Goal: Information Seeking & Learning: Learn about a topic

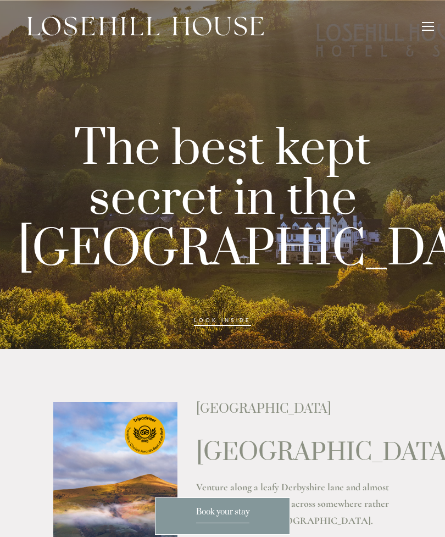
click at [378, 440] on div "Losehill House Hotel & Spa Luxury Peak District Hotel Venture along a leafy Der…" at bounding box center [294, 537] width 196 height 271
click at [436, 24] on header "Rooms Rooms Your Stay Book a stay Offers Spa" at bounding box center [222, 26] width 445 height 52
click at [420, 19] on div "Rooms Rooms Your Stay Book a stay Offers Spa About" at bounding box center [222, 26] width 423 height 52
click at [422, 31] on div at bounding box center [428, 28] width 12 height 12
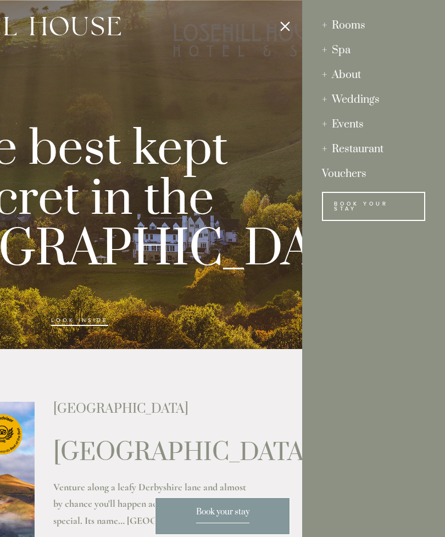
click at [367, 154] on div "Restaurant" at bounding box center [373, 149] width 103 height 25
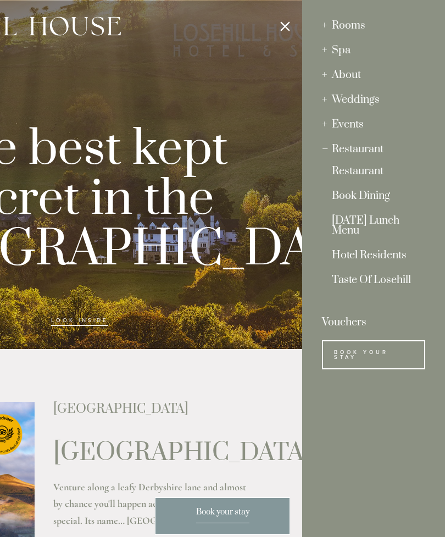
click at [356, 175] on link "Restaurant" at bounding box center [374, 173] width 84 height 15
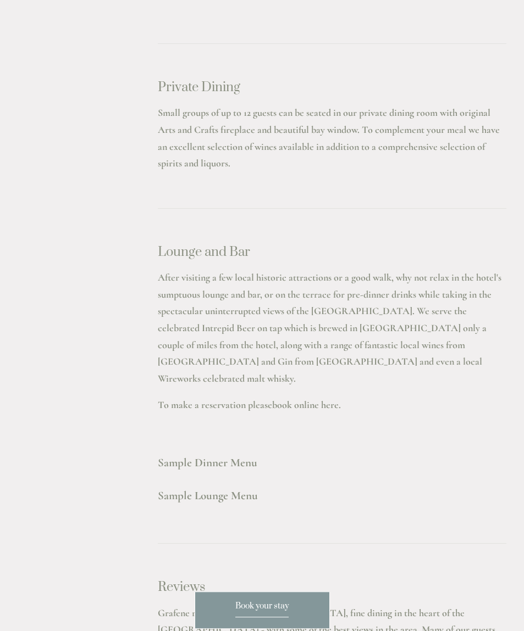
scroll to position [2921, 0]
click at [214, 456] on strong "Sample Dinner Menu" at bounding box center [207, 463] width 99 height 14
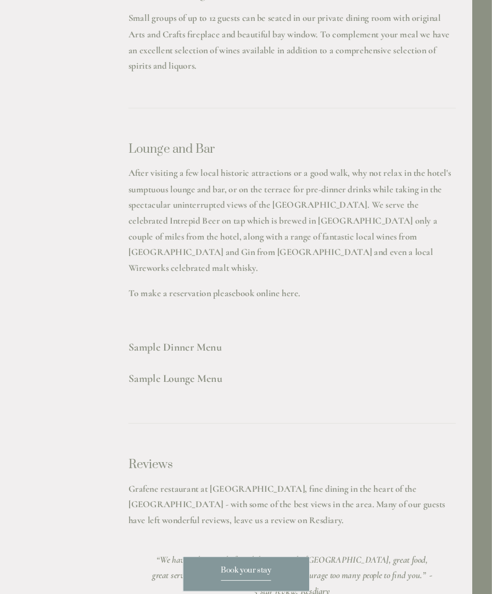
scroll to position [3252, 0]
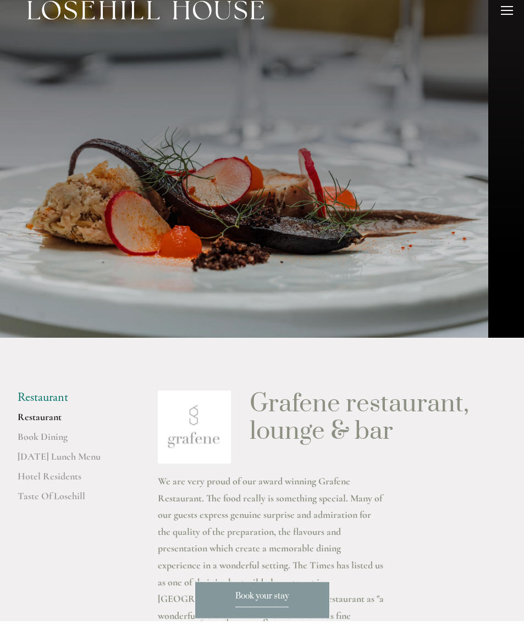
scroll to position [10, 0]
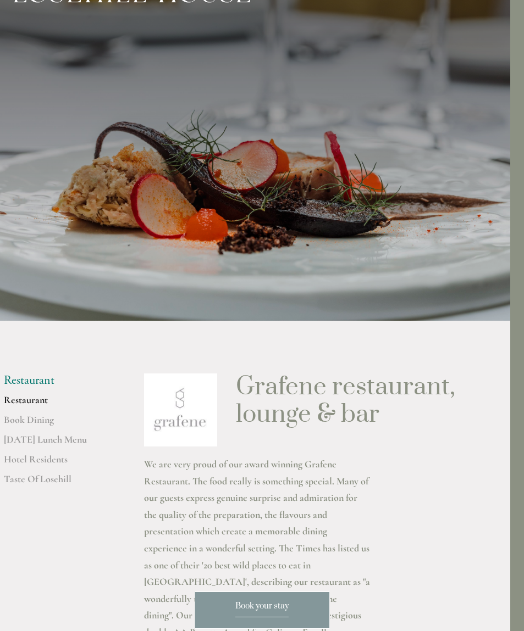
scroll to position [33, 14]
click at [52, 441] on link "[DATE] Lunch Menu" at bounding box center [55, 444] width 105 height 20
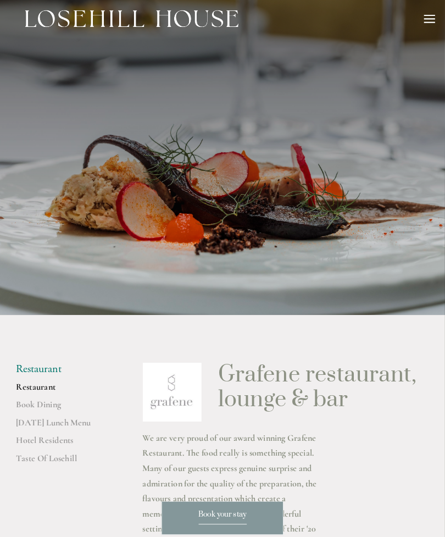
scroll to position [46, 9]
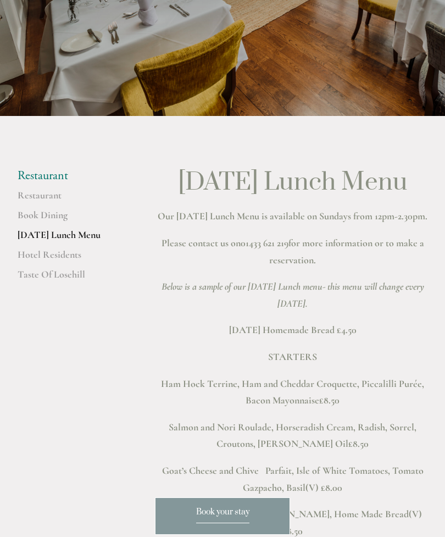
scroll to position [184, 0]
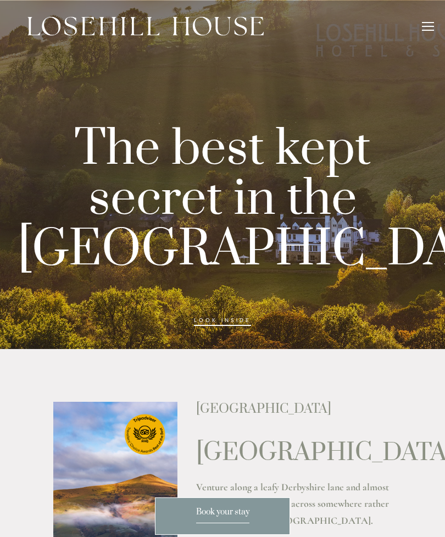
click at [425, 22] on div at bounding box center [428, 22] width 12 height 1
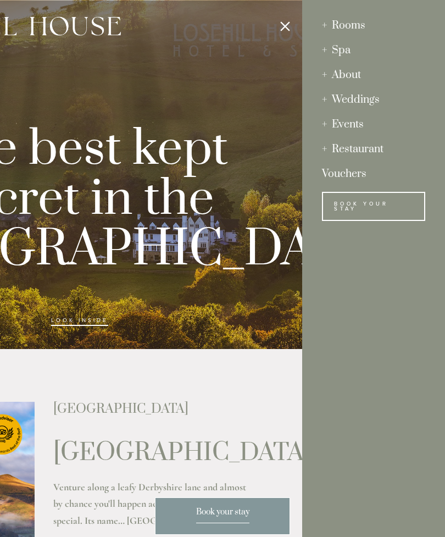
click at [362, 151] on div "Restaurant" at bounding box center [373, 149] width 103 height 25
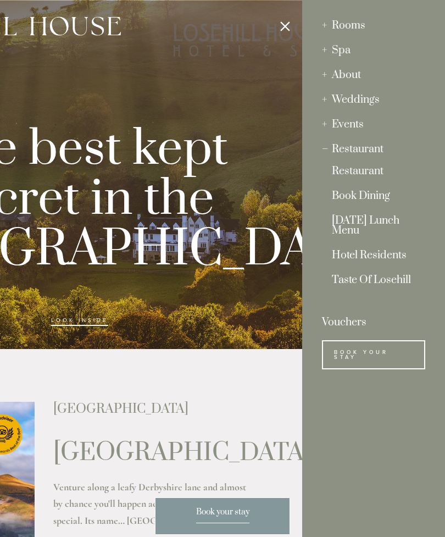
click at [362, 177] on link "Restaurant" at bounding box center [374, 173] width 84 height 15
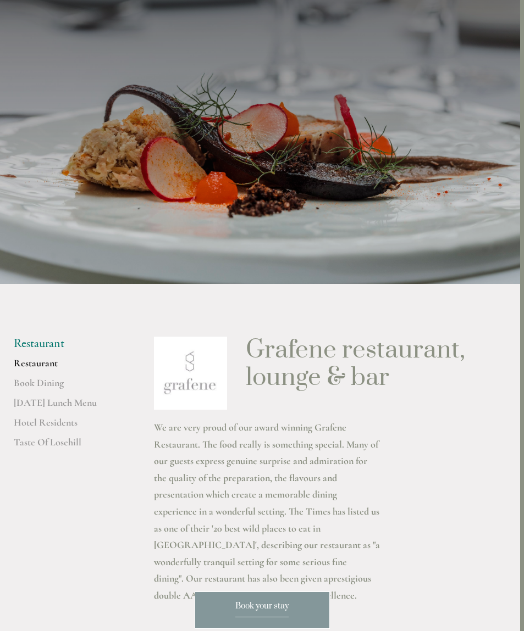
scroll to position [68, 4]
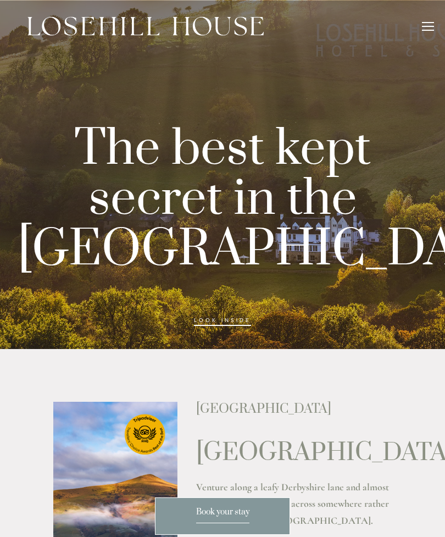
click at [423, 33] on div at bounding box center [428, 28] width 12 height 12
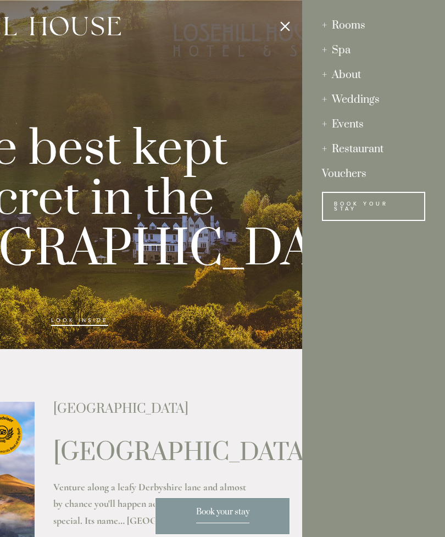
click at [272, 380] on div at bounding box center [79, 268] width 445 height 537
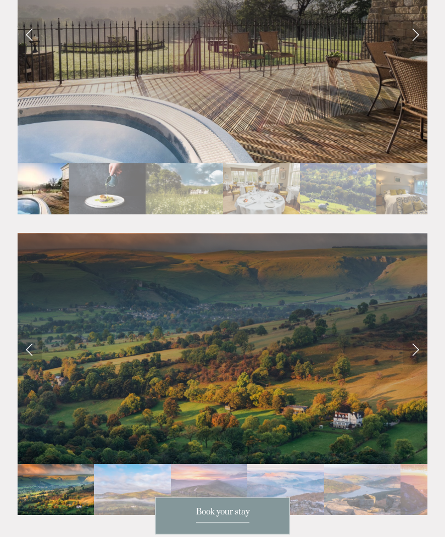
scroll to position [2021, 0]
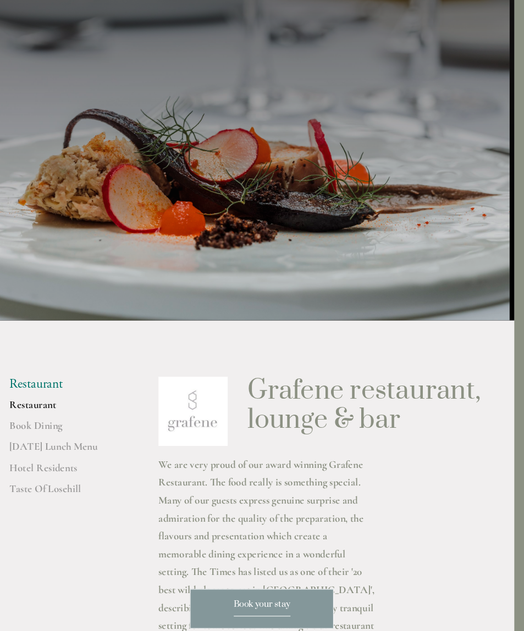
scroll to position [0, 9]
